Goal: Information Seeking & Learning: Learn about a topic

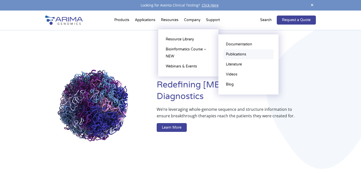
click at [233, 53] on link "Publications" at bounding box center [248, 54] width 50 height 10
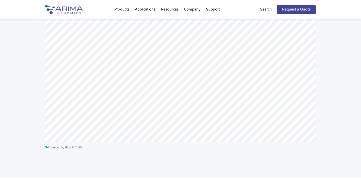
scroll to position [100, 0]
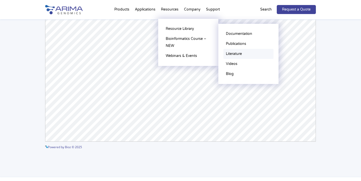
click at [231, 54] on link "Literature" at bounding box center [248, 54] width 50 height 10
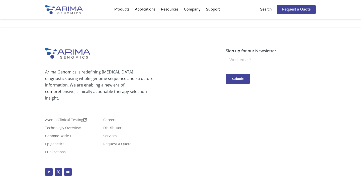
scroll to position [414, 0]
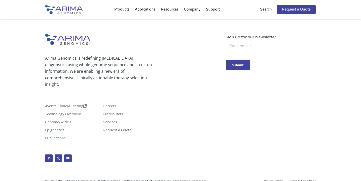
click at [66, 136] on link "Publications" at bounding box center [55, 139] width 21 height 6
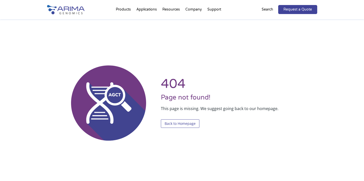
click at [179, 123] on link "Back to Homepage" at bounding box center [180, 123] width 39 height 9
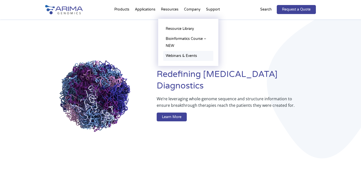
click at [176, 55] on link "Webinars & Events" at bounding box center [188, 56] width 50 height 10
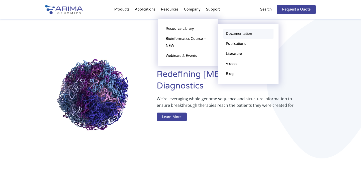
click at [234, 34] on link "Documentation" at bounding box center [248, 34] width 50 height 10
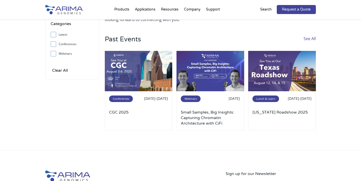
scroll to position [40, 0]
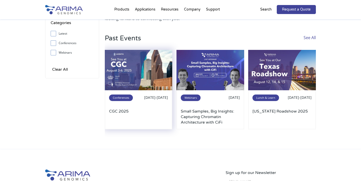
click at [136, 63] on img at bounding box center [139, 70] width 68 height 41
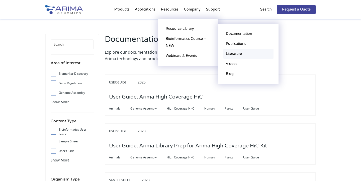
click at [233, 54] on link "Literature" at bounding box center [248, 54] width 50 height 10
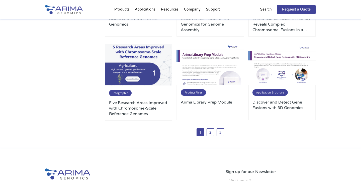
scroll to position [280, 0]
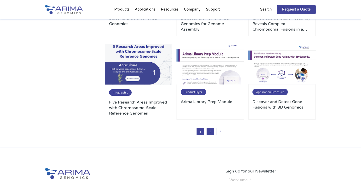
click at [209, 129] on link "2" at bounding box center [210, 132] width 8 height 8
